Goal: Find contact information: Find contact information

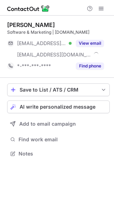
scroll to position [149, 114]
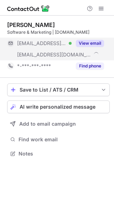
drag, startPoint x: 91, startPoint y: 47, endPoint x: 89, endPoint y: 50, distance: 4.3
click at [90, 48] on div "View email" at bounding box center [87, 43] width 32 height 11
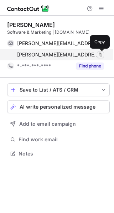
click at [101, 56] on span at bounding box center [100, 55] width 6 height 6
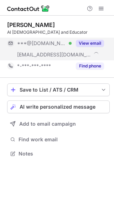
scroll to position [149, 114]
click at [96, 42] on button "View email" at bounding box center [90, 43] width 28 height 7
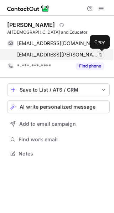
click at [100, 55] on span at bounding box center [100, 55] width 6 height 6
